Goal: Task Accomplishment & Management: Use online tool/utility

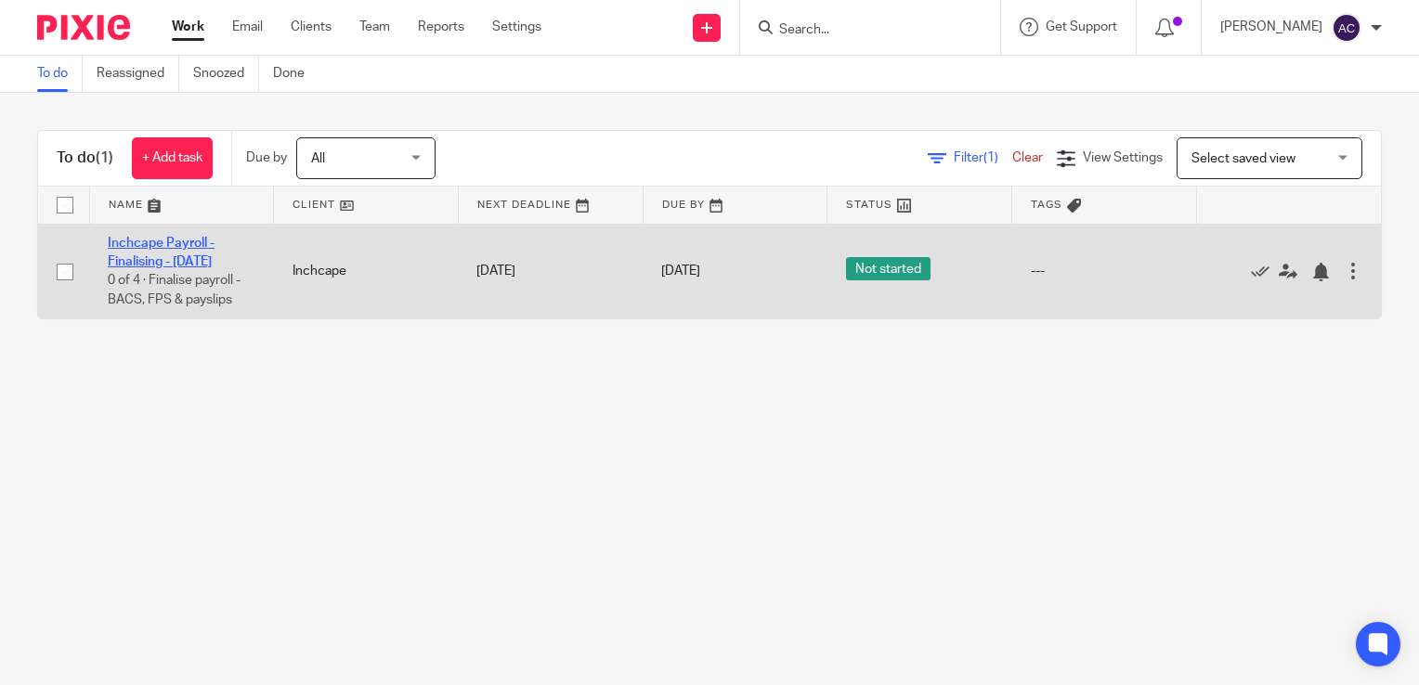
click at [149, 258] on link "Inchcape Payroll - Finalising - [DATE]" at bounding box center [161, 253] width 107 height 32
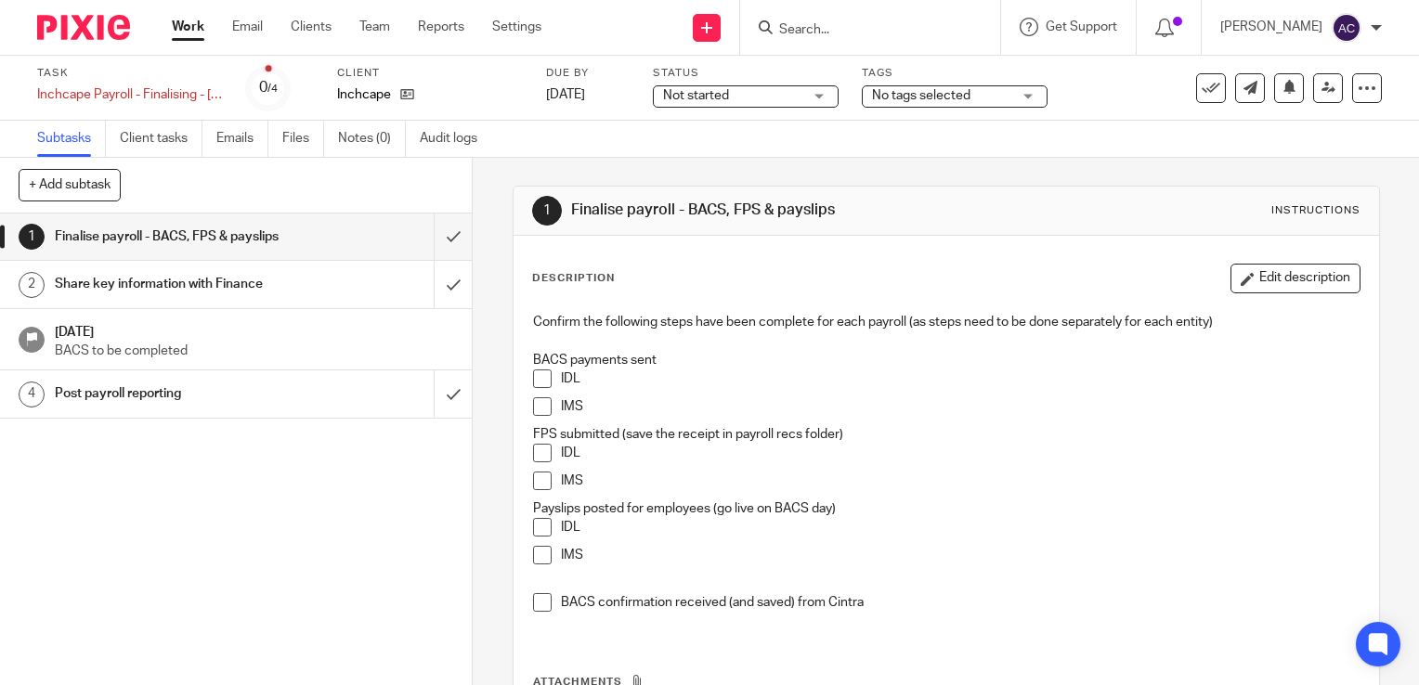
drag, startPoint x: 538, startPoint y: 379, endPoint x: 539, endPoint y: 400, distance: 21.4
click at [539, 400] on span at bounding box center [542, 406] width 19 height 19
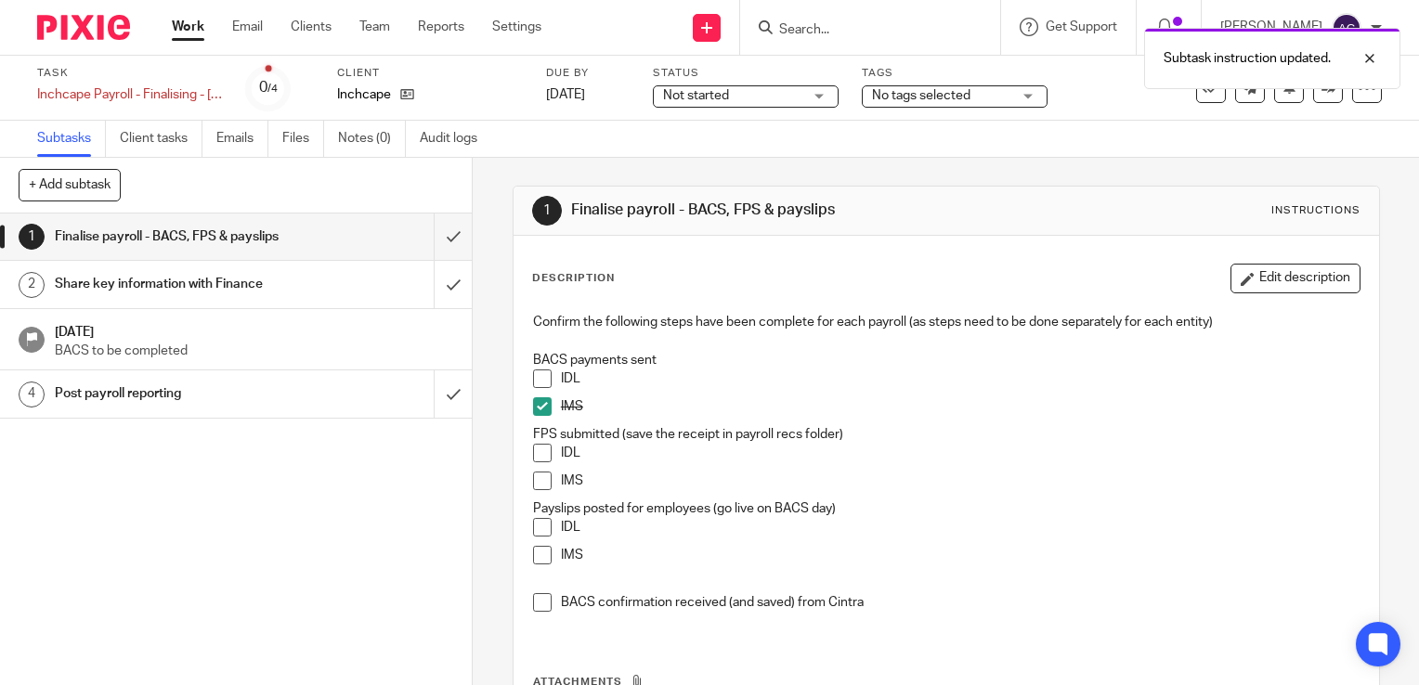
click at [537, 383] on span at bounding box center [542, 379] width 19 height 19
click at [536, 455] on span at bounding box center [542, 453] width 19 height 19
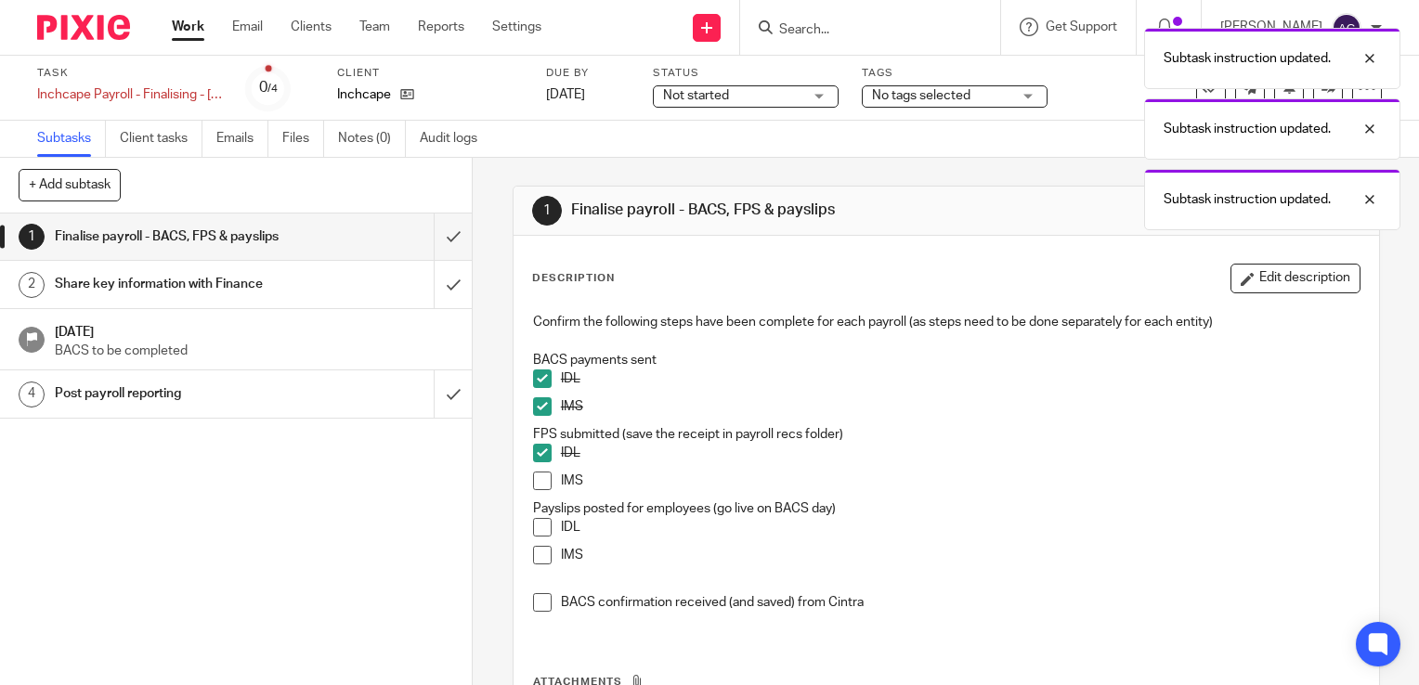
click at [537, 483] on span at bounding box center [542, 481] width 19 height 19
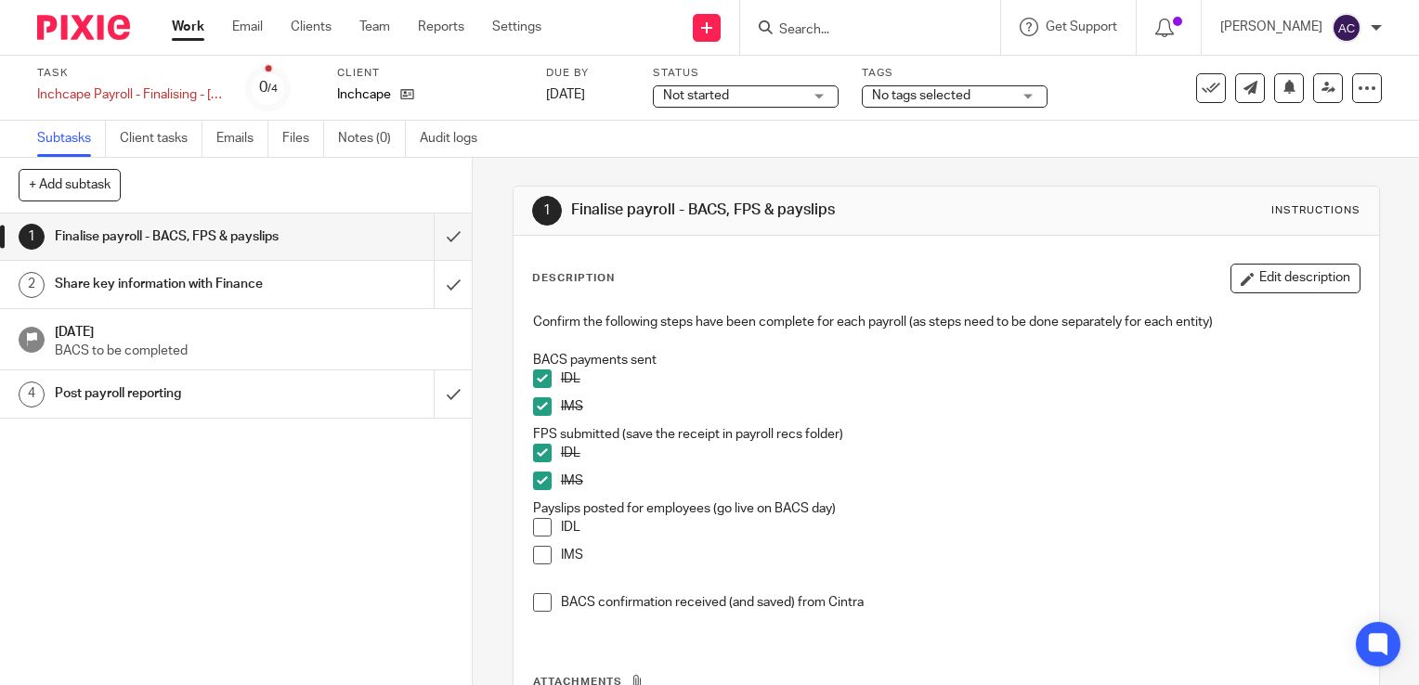
click at [539, 528] on span at bounding box center [542, 527] width 19 height 19
click at [537, 565] on li "IMS" at bounding box center [946, 560] width 826 height 28
click at [539, 556] on span at bounding box center [542, 555] width 19 height 19
click at [149, 280] on h1 "Share key information with Finance" at bounding box center [175, 284] width 240 height 28
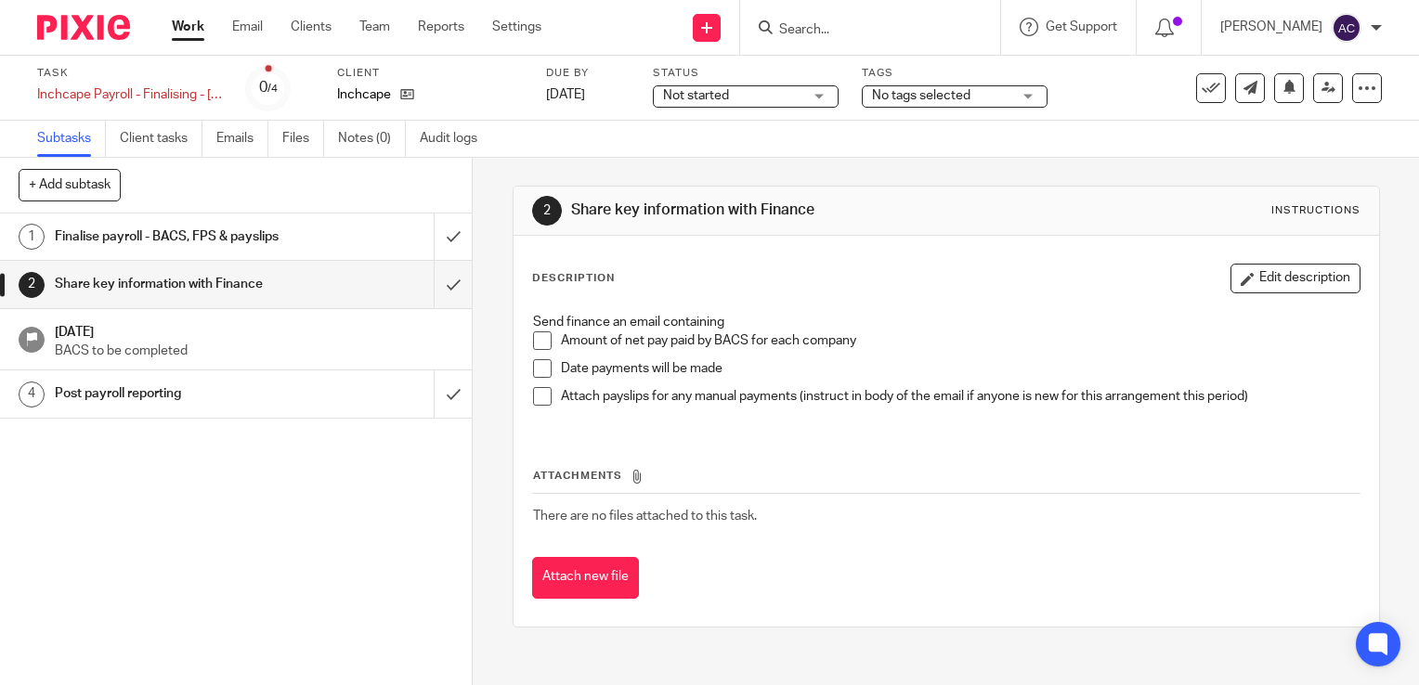
click at [227, 238] on h1 "Finalise payroll - BACS, FPS & payslips" at bounding box center [175, 237] width 240 height 28
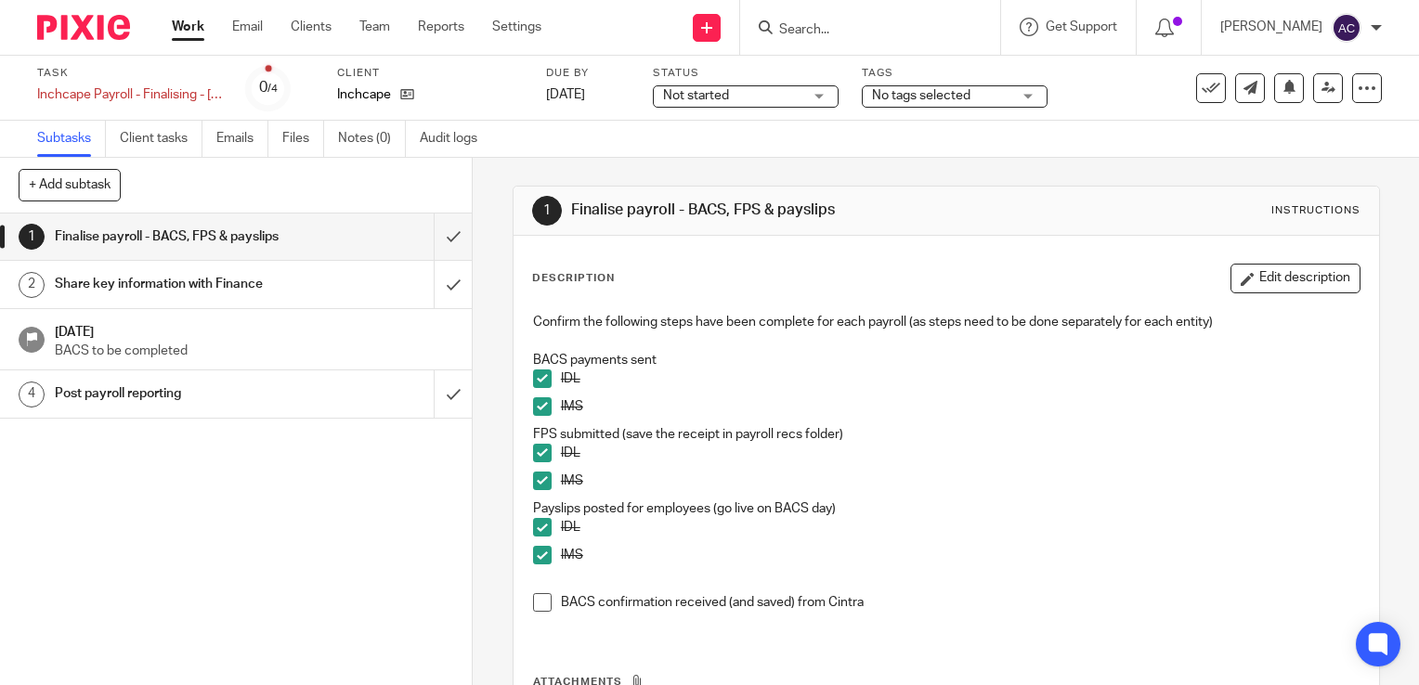
scroll to position [45, 0]
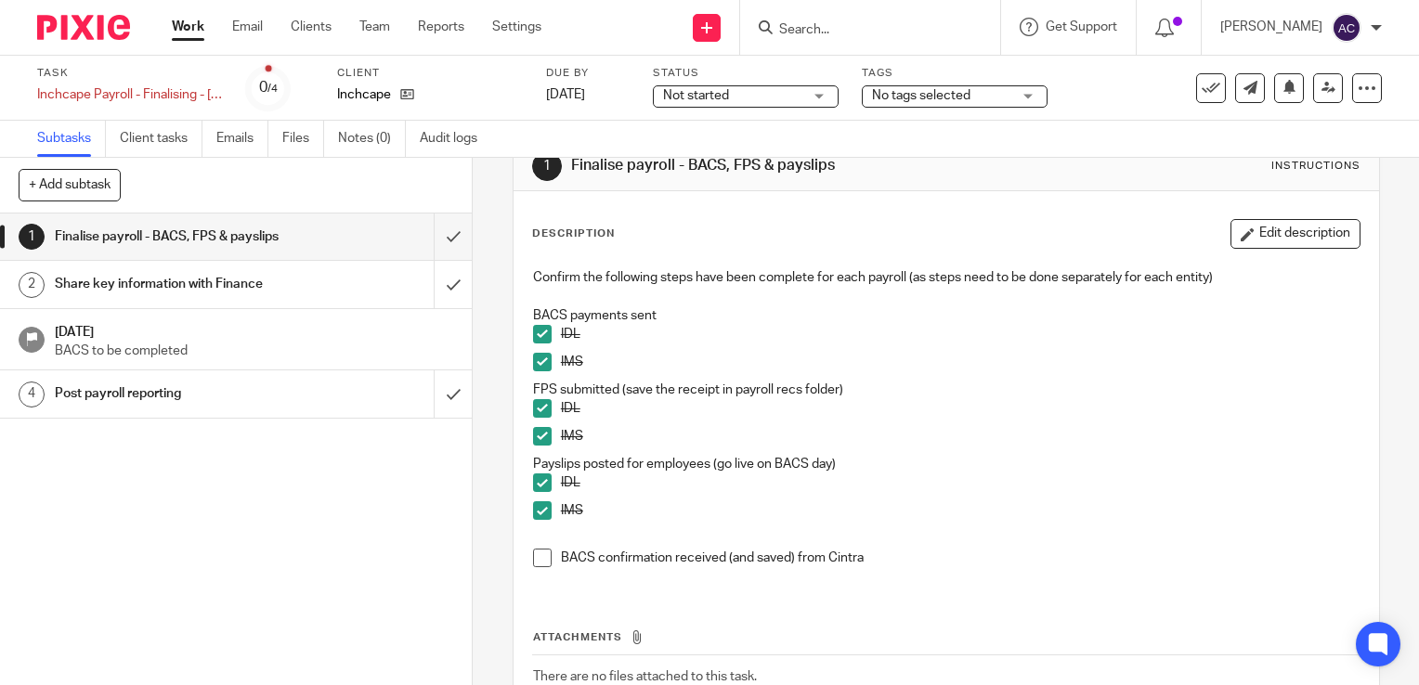
click at [305, 292] on div "Share key information with Finance" at bounding box center [235, 284] width 361 height 28
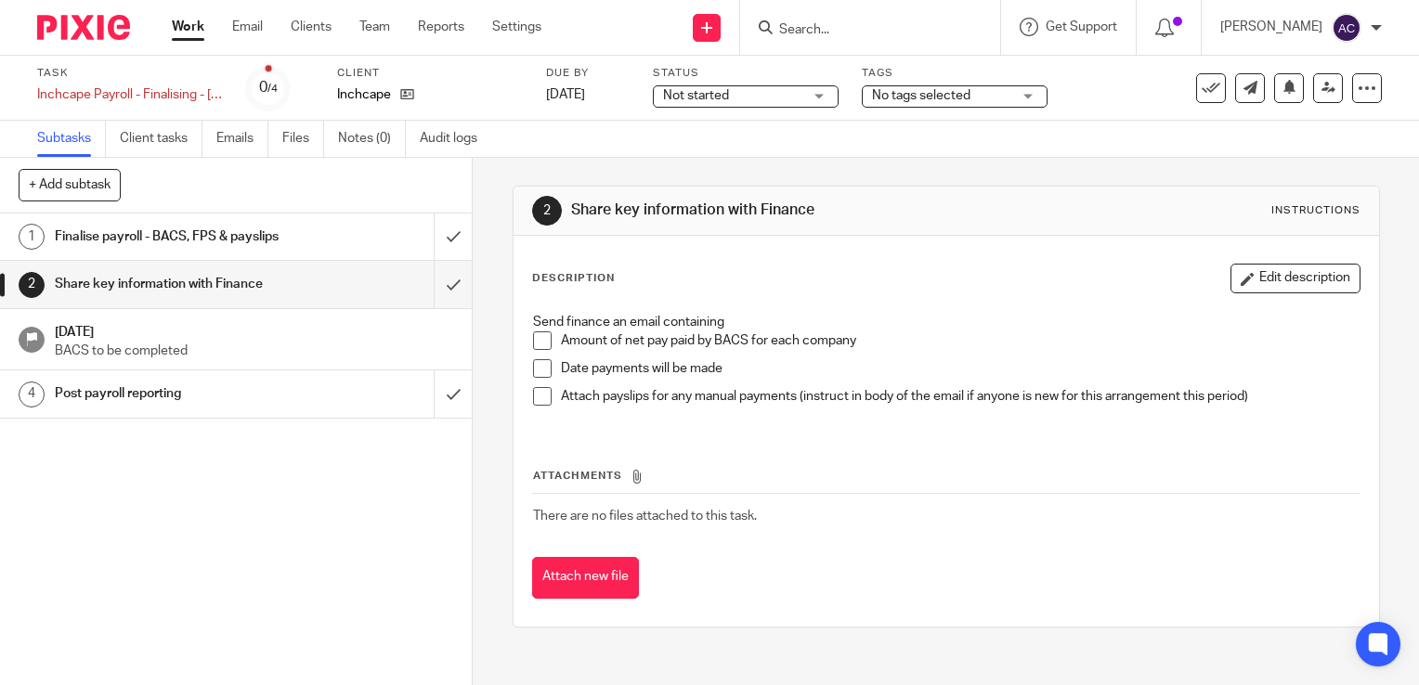
click at [541, 346] on span at bounding box center [542, 340] width 19 height 19
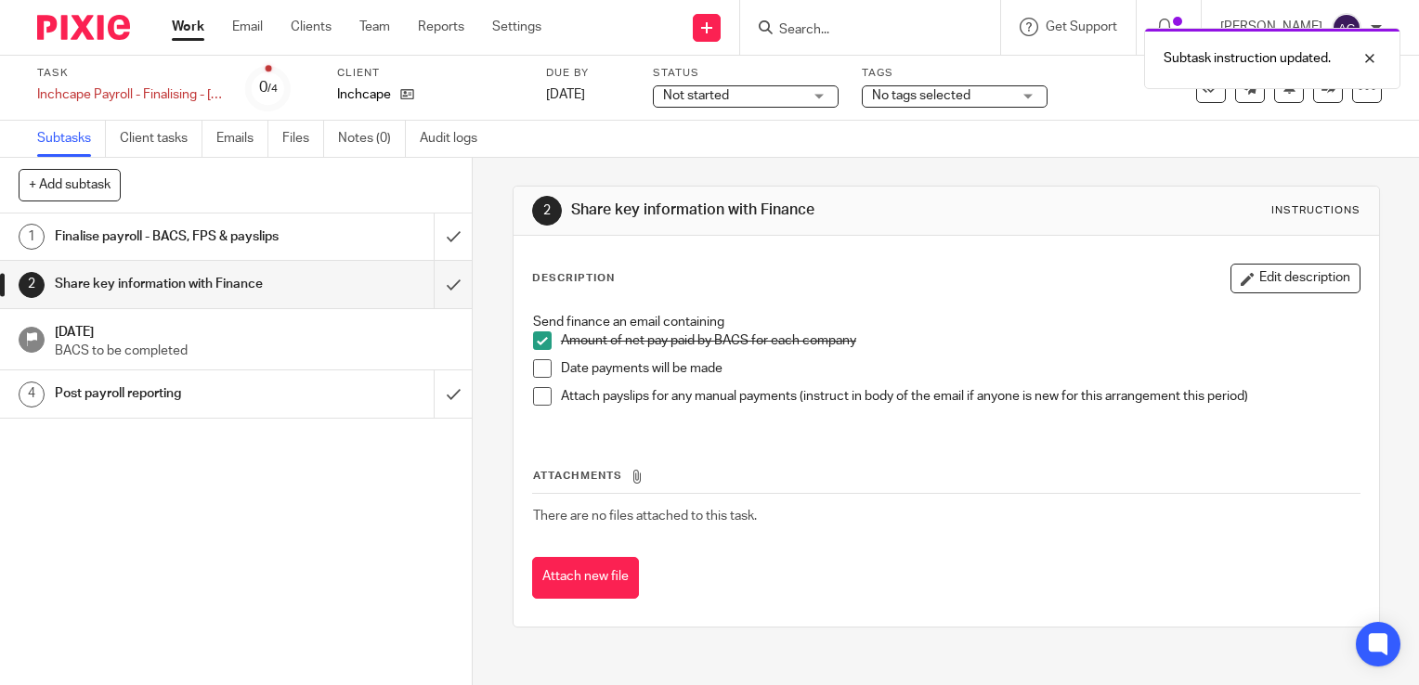
click at [541, 370] on span at bounding box center [542, 368] width 19 height 19
click at [539, 398] on span at bounding box center [542, 396] width 19 height 19
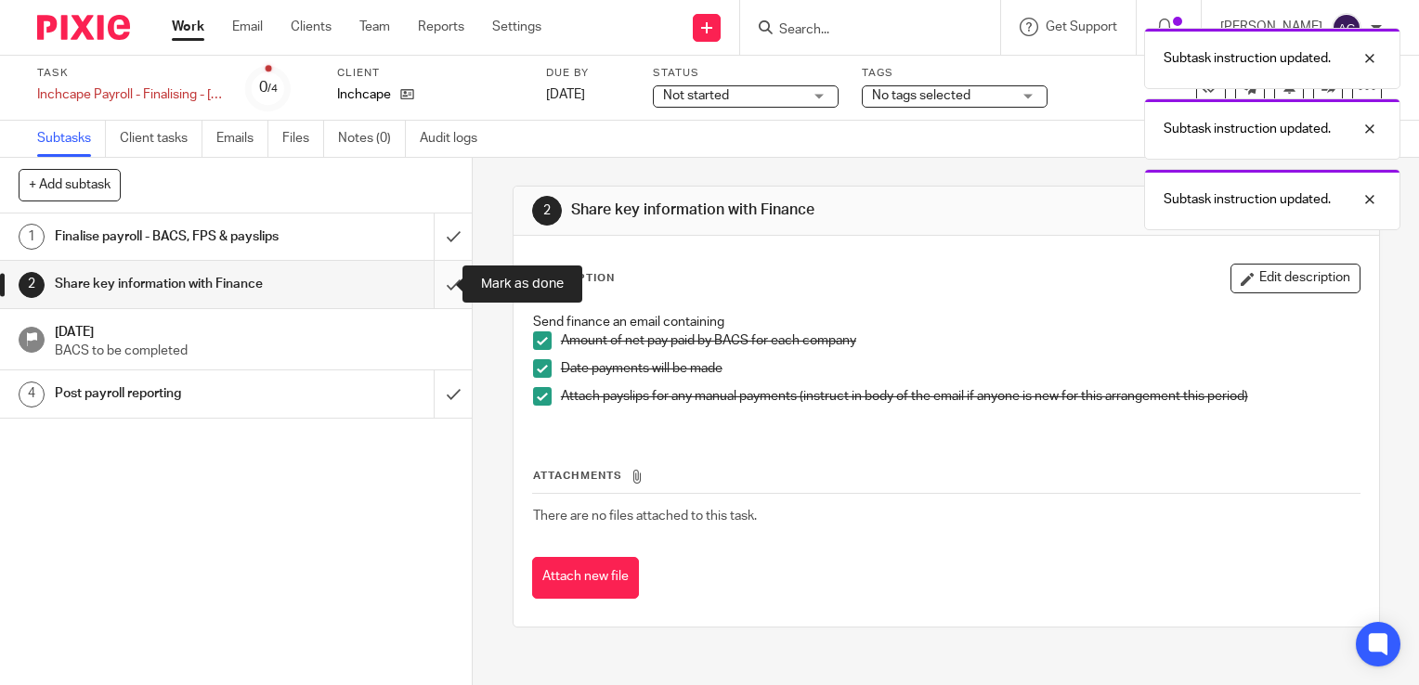
click at [426, 301] on input "submit" at bounding box center [236, 284] width 472 height 46
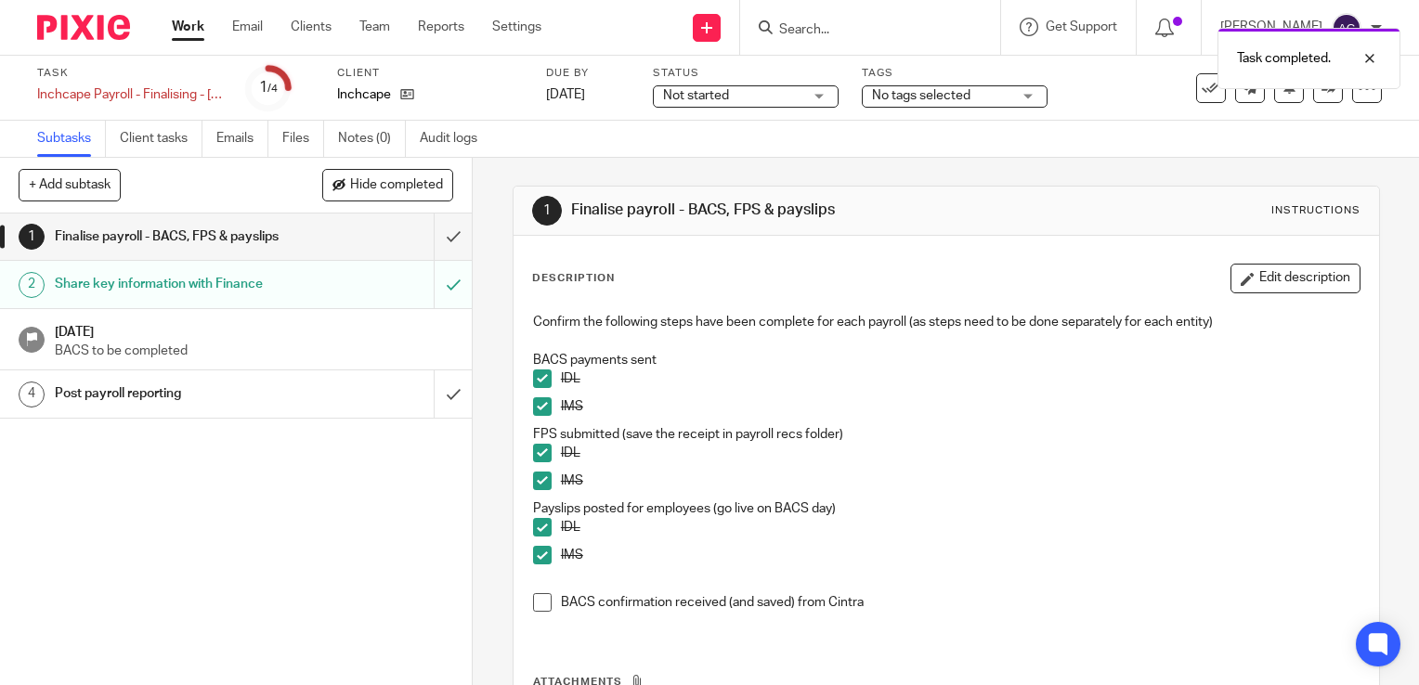
click at [247, 394] on h1 "Post payroll reporting" at bounding box center [175, 394] width 240 height 28
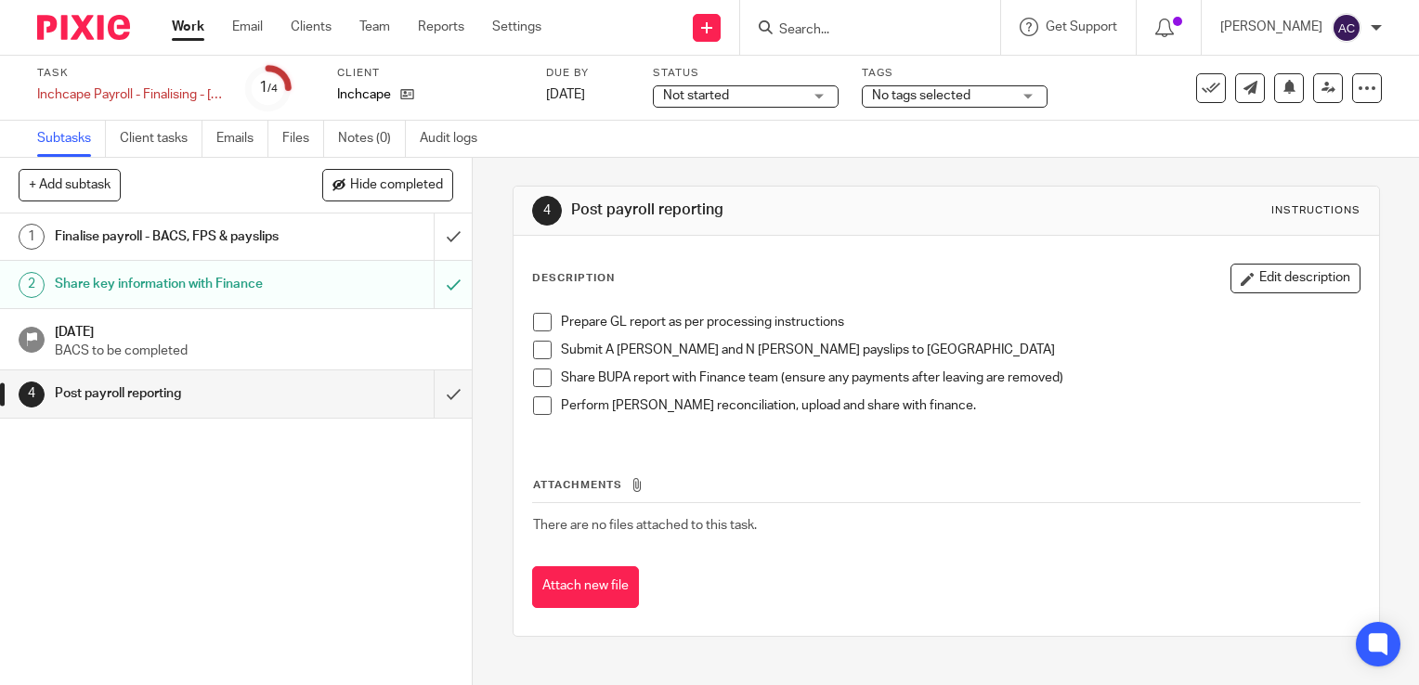
click at [536, 407] on span at bounding box center [542, 405] width 19 height 19
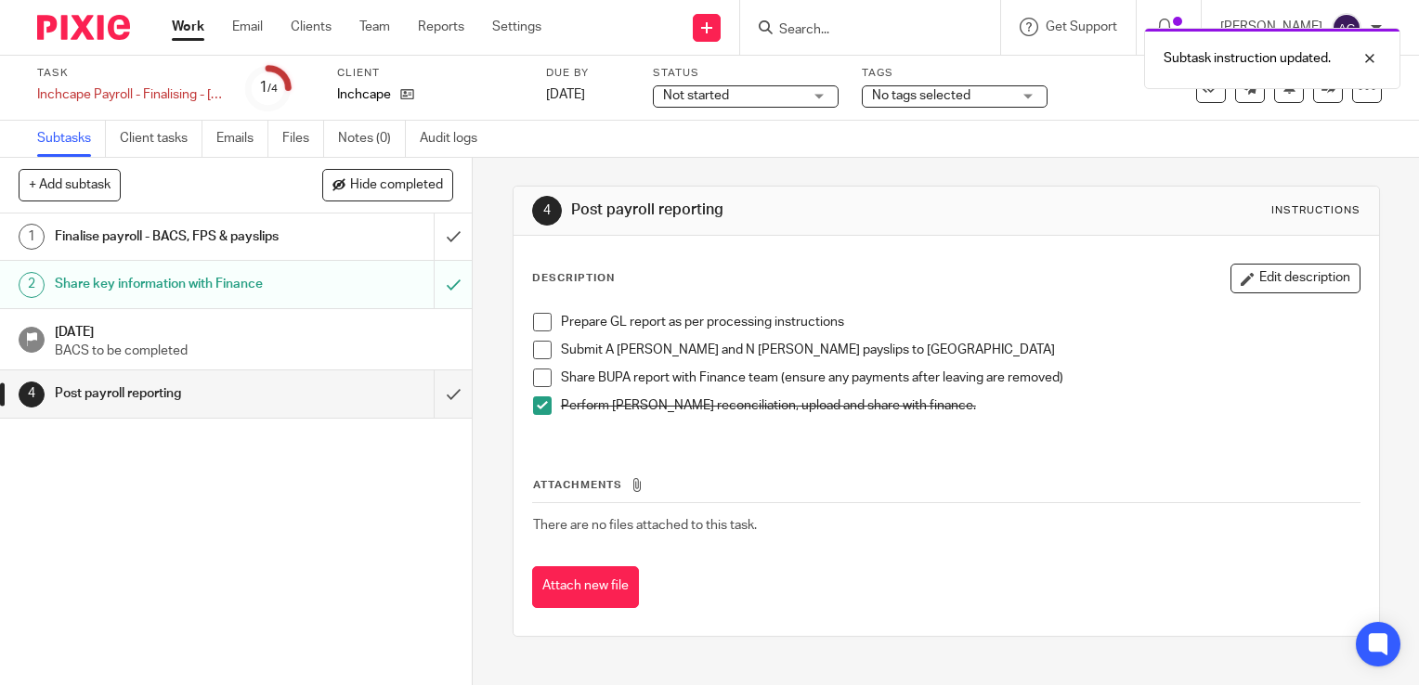
click at [533, 406] on span at bounding box center [542, 405] width 19 height 19
click at [533, 383] on span at bounding box center [542, 378] width 19 height 19
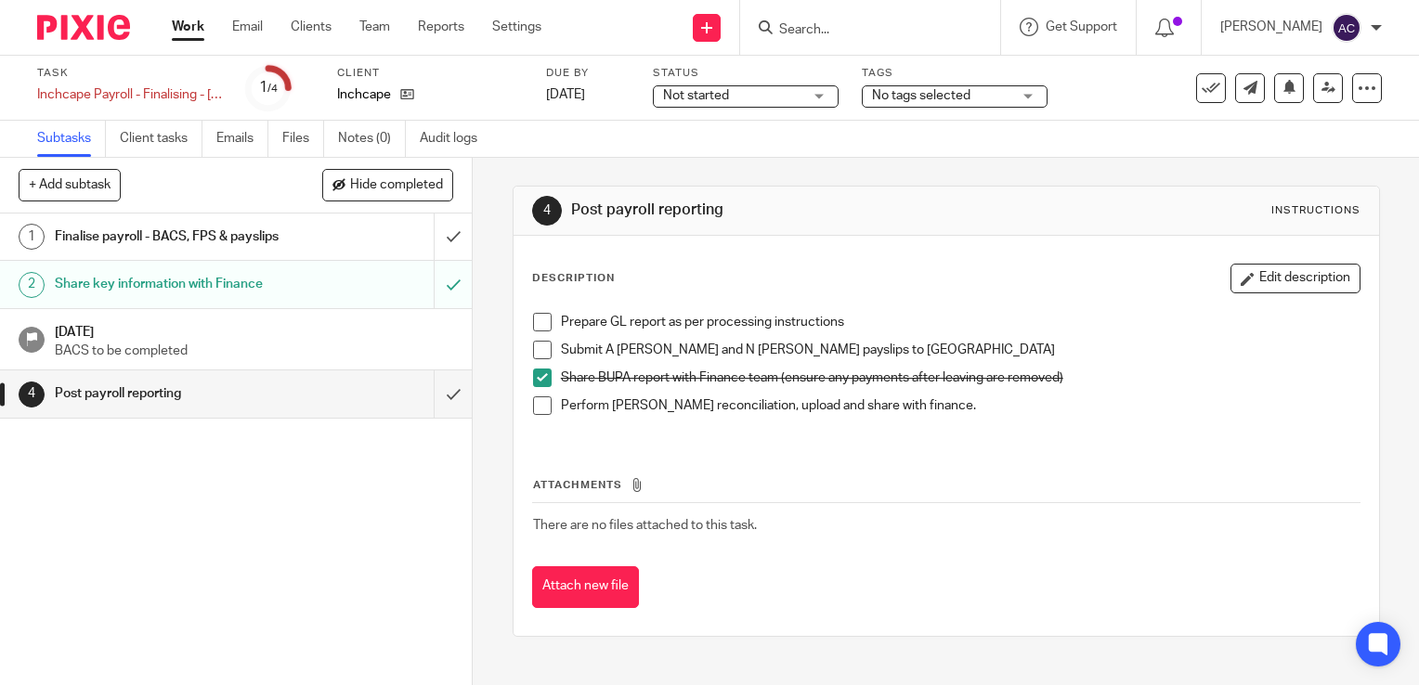
click at [539, 353] on span at bounding box center [542, 350] width 19 height 19
click at [535, 404] on span at bounding box center [542, 405] width 19 height 19
click at [250, 236] on h1 "Finalise payroll - BACS, FPS & payslips" at bounding box center [175, 237] width 240 height 28
